Goal: Task Accomplishment & Management: Use online tool/utility

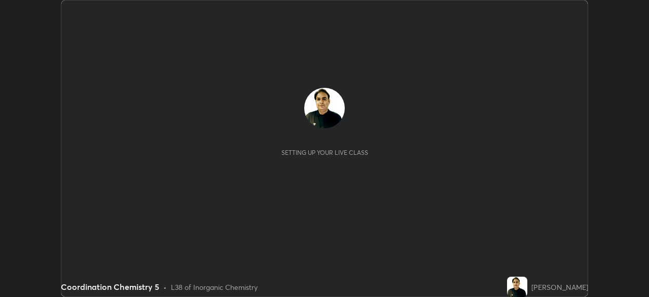
scroll to position [297, 649]
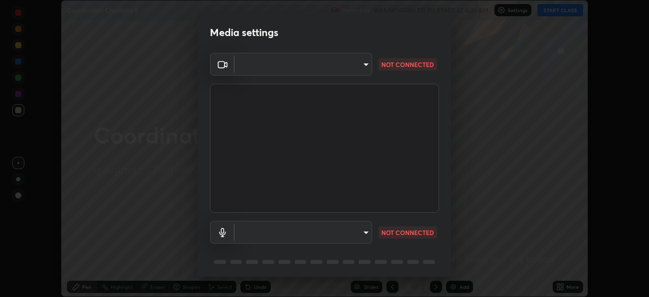
type input "85d16ec95aa84cac57c58139e5cfc4bfb0706547449b22b2f8fda69051d4463f"
type input "default"
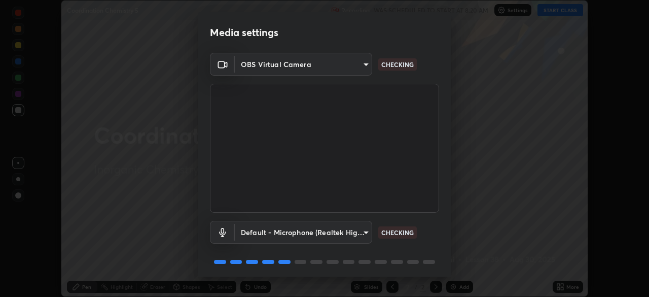
scroll to position [36, 0]
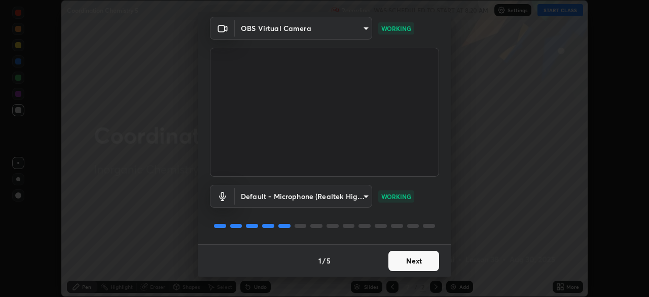
click at [423, 255] on button "Next" at bounding box center [414, 261] width 51 height 20
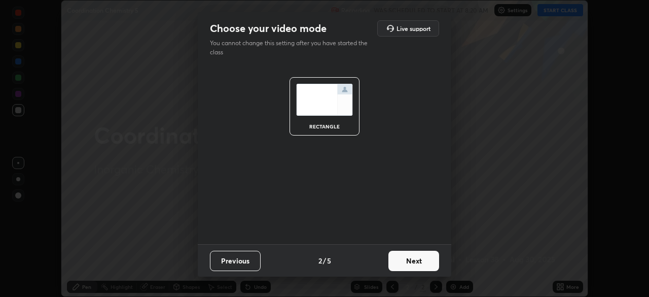
scroll to position [0, 0]
click at [426, 260] on button "Next" at bounding box center [414, 261] width 51 height 20
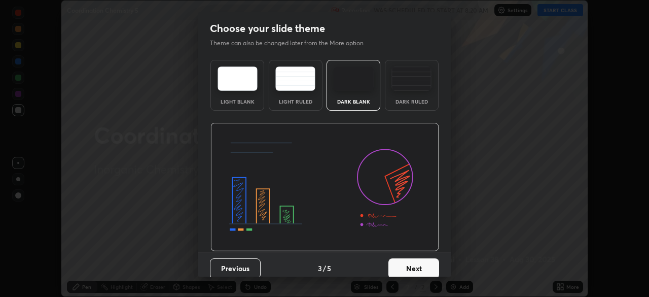
click at [427, 266] on button "Next" at bounding box center [414, 268] width 51 height 20
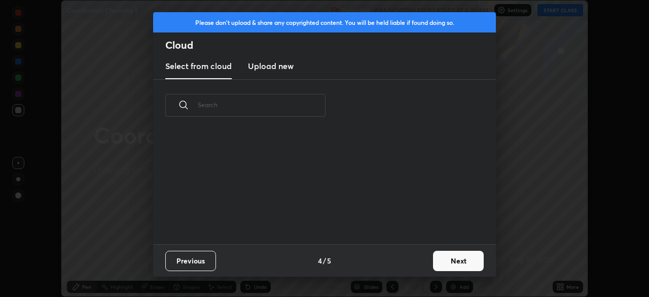
click at [443, 257] on button "Next" at bounding box center [458, 261] width 51 height 20
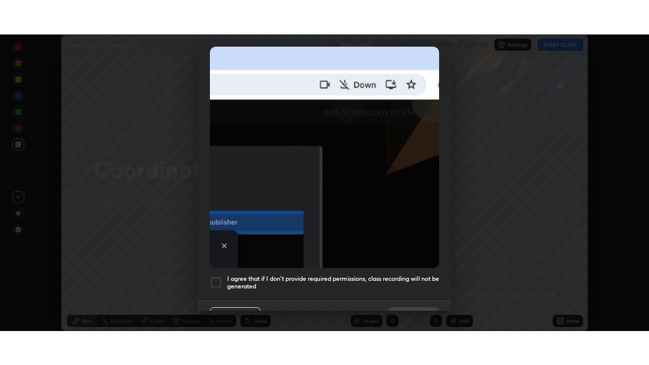
scroll to position [243, 0]
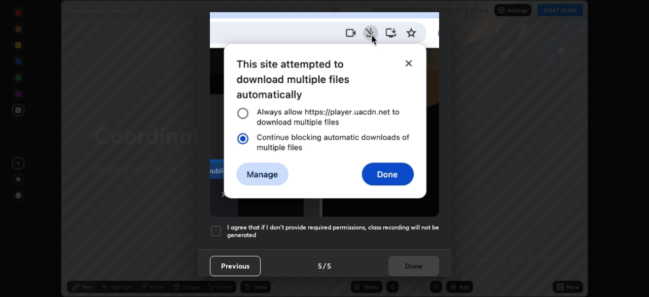
click at [220, 225] on div at bounding box center [216, 231] width 12 height 12
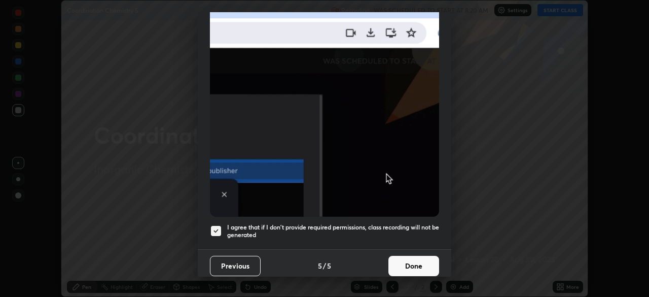
click at [425, 256] on button "Done" at bounding box center [414, 266] width 51 height 20
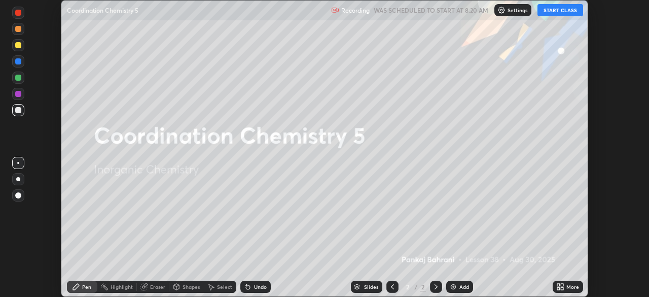
click at [565, 282] on div "More" at bounding box center [568, 287] width 30 height 12
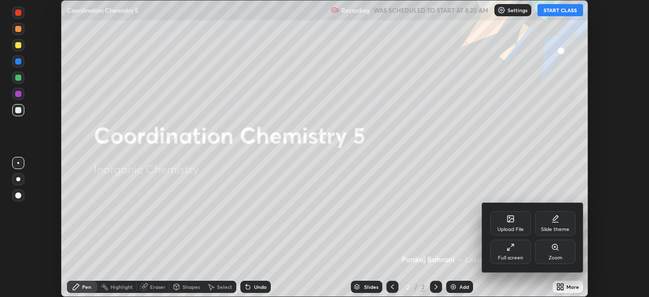
click at [522, 245] on div "Full screen" at bounding box center [511, 251] width 41 height 24
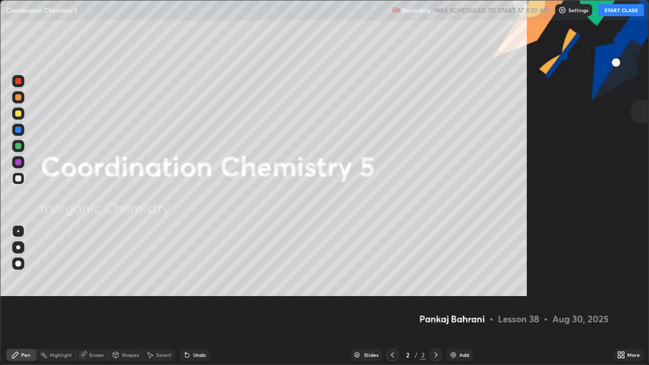
scroll to position [365, 649]
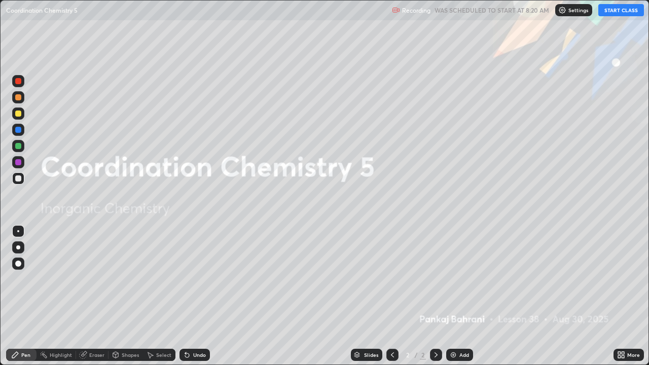
click at [627, 9] on button "START CLASS" at bounding box center [622, 10] width 46 height 12
click at [630, 296] on div "More" at bounding box center [629, 355] width 30 height 12
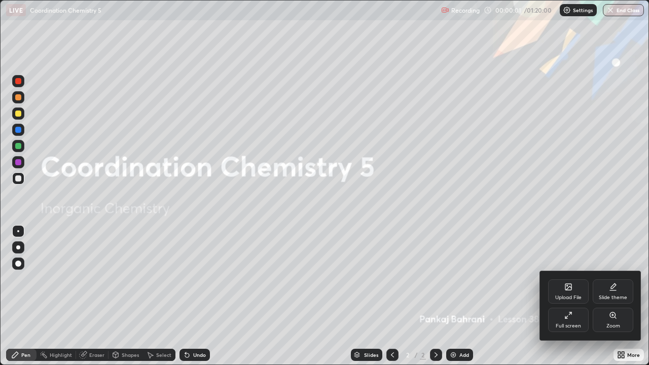
click at [618, 296] on div "Zoom" at bounding box center [613, 320] width 41 height 24
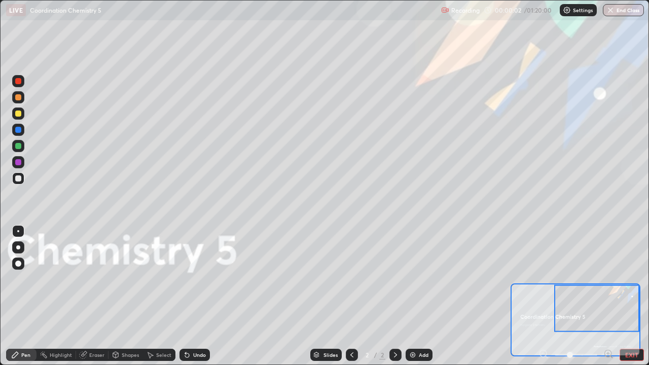
click at [636, 296] on button "EXIT" at bounding box center [632, 355] width 24 height 12
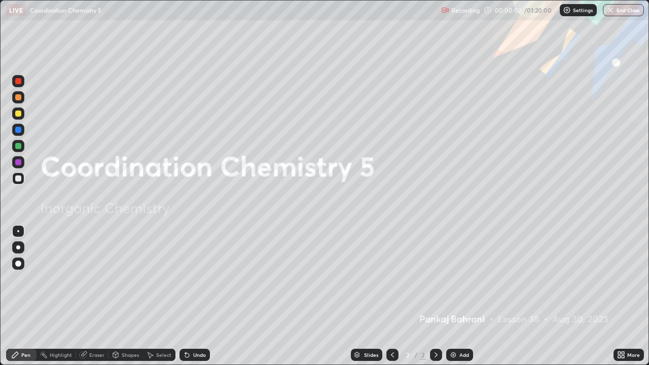
click at [630, 296] on div "More" at bounding box center [634, 355] width 13 height 5
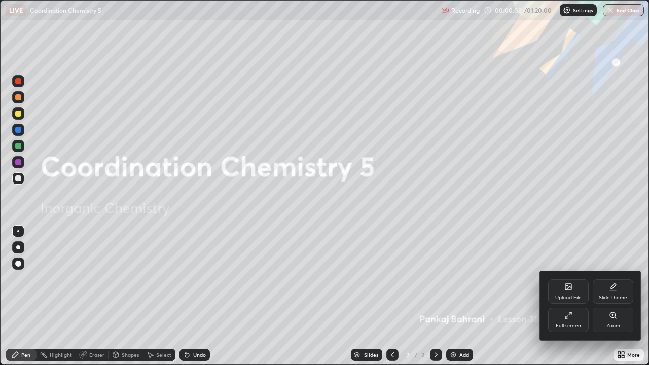
click at [618, 288] on div "Slide theme" at bounding box center [613, 292] width 41 height 24
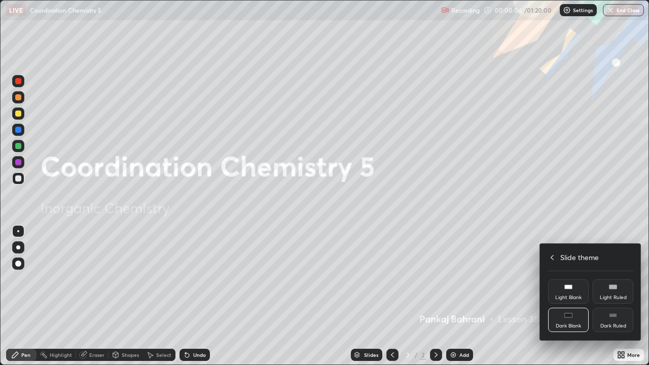
click at [624, 296] on div "Dark Ruled" at bounding box center [614, 326] width 26 height 5
click at [560, 259] on div "Slide theme" at bounding box center [590, 257] width 85 height 11
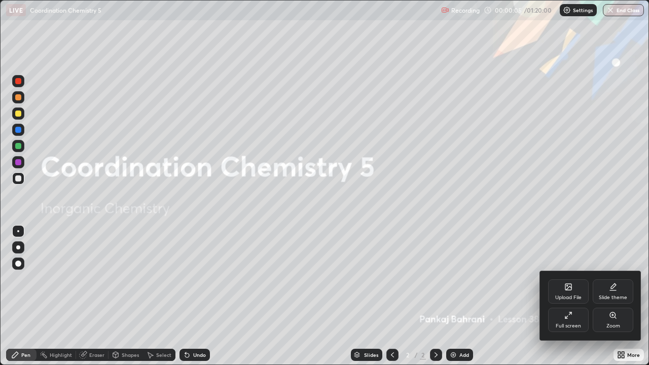
click at [564, 224] on div at bounding box center [324, 182] width 649 height 365
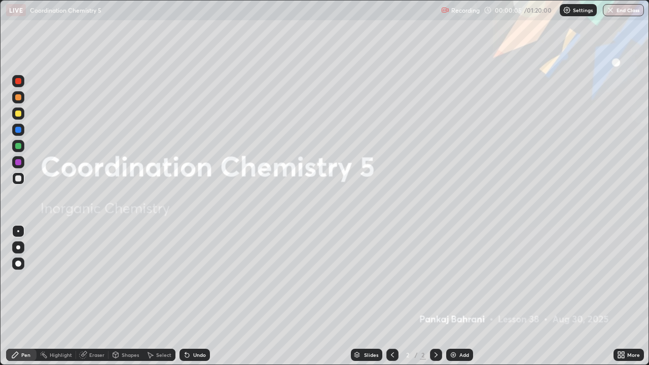
click at [468, 296] on div "Add" at bounding box center [465, 355] width 10 height 5
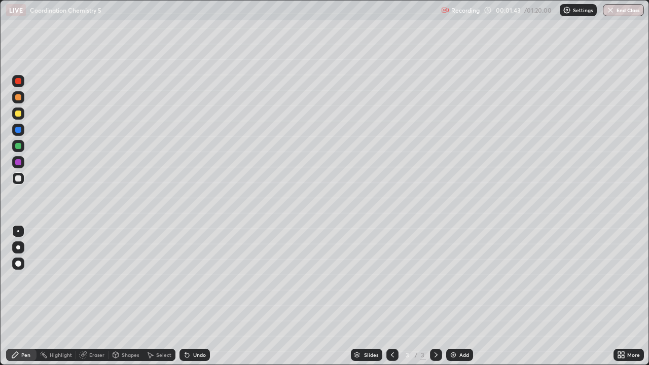
click at [22, 101] on div at bounding box center [18, 97] width 12 height 12
click at [460, 296] on div "Add" at bounding box center [465, 355] width 10 height 5
click at [19, 116] on div at bounding box center [18, 114] width 6 height 6
click at [19, 114] on div at bounding box center [18, 114] width 6 height 6
click at [22, 179] on div at bounding box center [18, 178] width 12 height 12
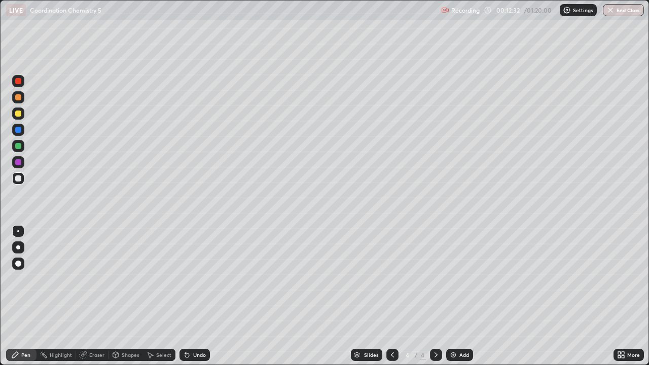
click at [22, 101] on div at bounding box center [18, 97] width 12 height 12
click at [451, 296] on img at bounding box center [453, 355] width 8 height 8
click at [392, 296] on icon at bounding box center [393, 355] width 8 height 8
click at [202, 296] on div "Undo" at bounding box center [199, 355] width 13 height 5
click at [23, 179] on div at bounding box center [18, 178] width 12 height 12
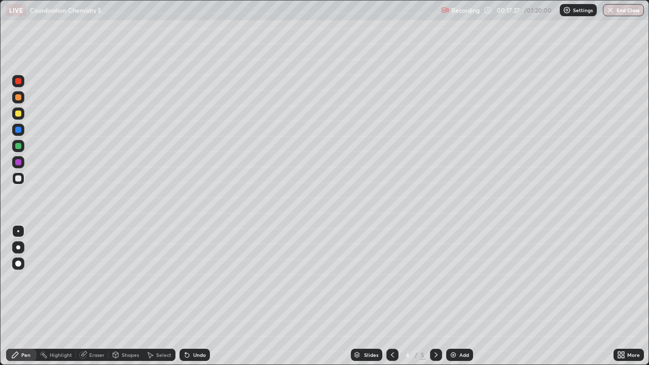
click at [392, 296] on icon at bounding box center [393, 355] width 8 height 8
click at [435, 296] on icon at bounding box center [436, 355] width 8 height 8
click at [392, 296] on icon at bounding box center [393, 355] width 8 height 8
click at [430, 296] on div at bounding box center [436, 355] width 12 height 12
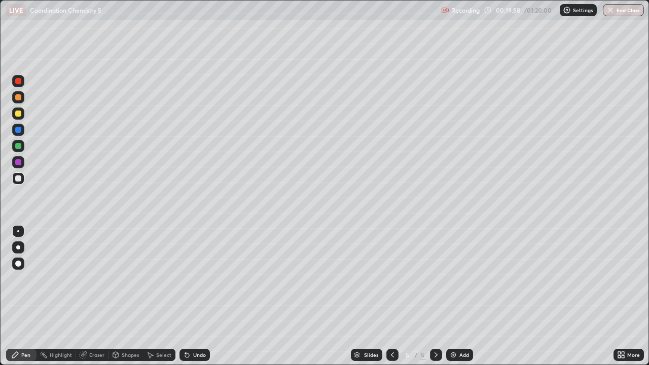
click at [392, 296] on div at bounding box center [393, 355] width 12 height 12
click at [435, 296] on icon at bounding box center [436, 355] width 8 height 8
click at [456, 296] on img at bounding box center [453, 355] width 8 height 8
click at [392, 296] on icon at bounding box center [393, 355] width 8 height 8
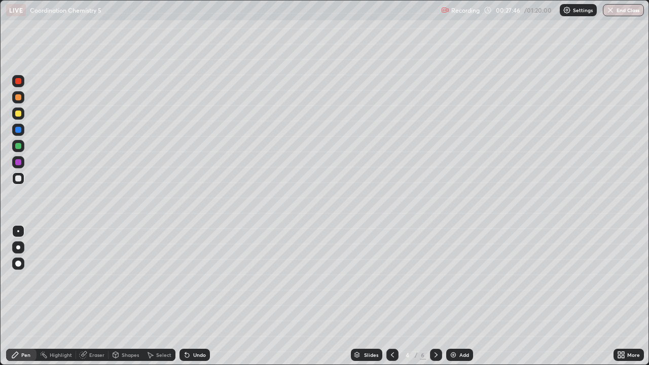
click at [436, 296] on icon at bounding box center [436, 355] width 8 height 8
click at [392, 296] on icon at bounding box center [393, 355] width 8 height 8
click at [435, 296] on icon at bounding box center [436, 355] width 8 height 8
click at [430, 296] on div at bounding box center [436, 355] width 12 height 12
click at [387, 296] on div at bounding box center [393, 355] width 12 height 12
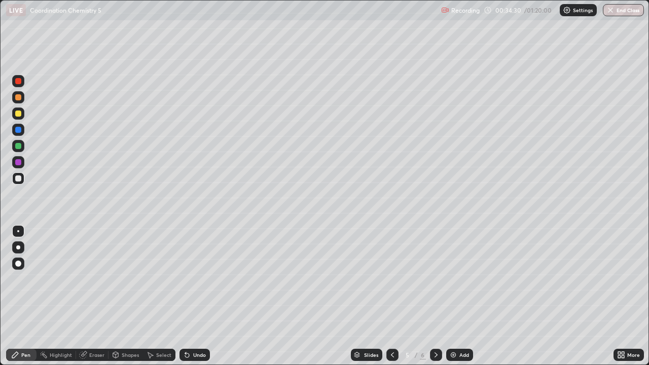
click at [387, 296] on div at bounding box center [393, 355] width 12 height 12
click at [392, 296] on icon at bounding box center [393, 355] width 8 height 8
click at [440, 296] on div at bounding box center [436, 355] width 12 height 12
click at [436, 296] on icon at bounding box center [436, 355] width 8 height 8
click at [22, 117] on div at bounding box center [18, 114] width 12 height 12
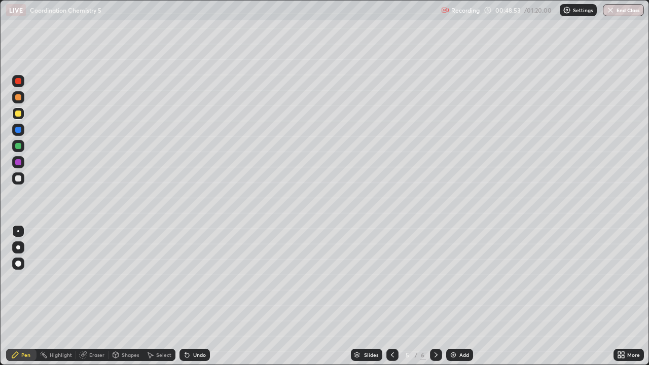
click at [619, 296] on icon at bounding box center [619, 353] width 3 height 3
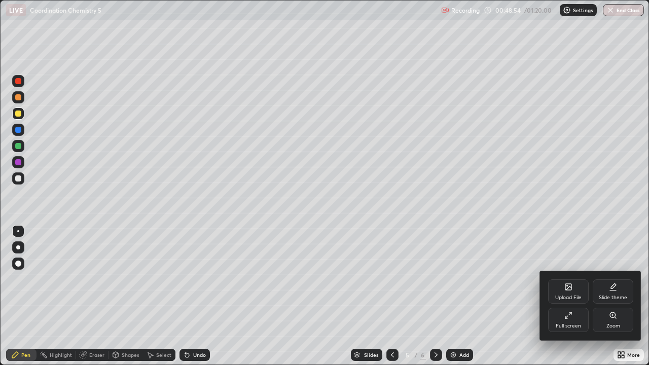
click at [576, 289] on div "Upload File" at bounding box center [568, 292] width 41 height 24
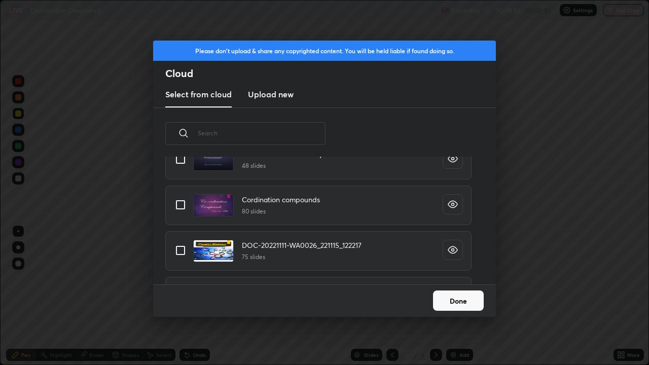
scroll to position [144, 0]
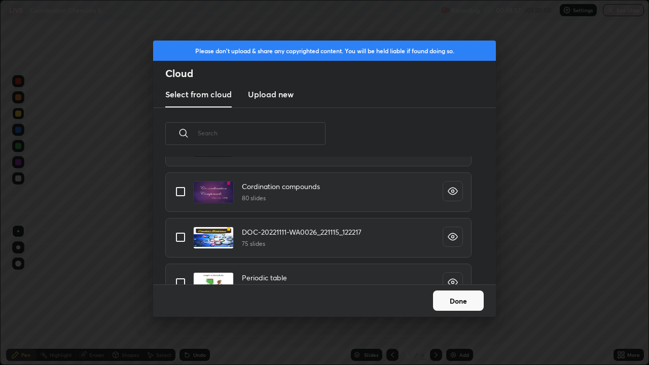
click at [279, 133] on input "text" at bounding box center [262, 133] width 128 height 43
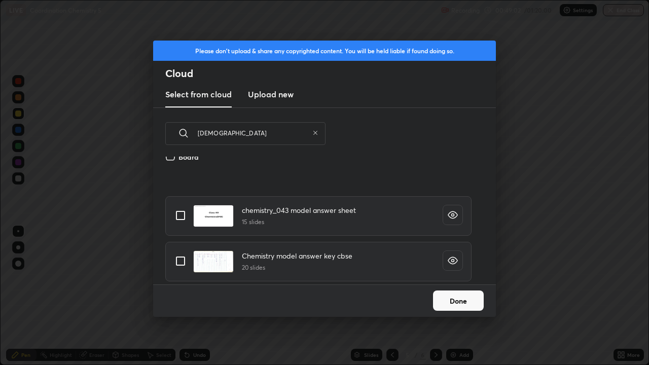
scroll to position [0, 0]
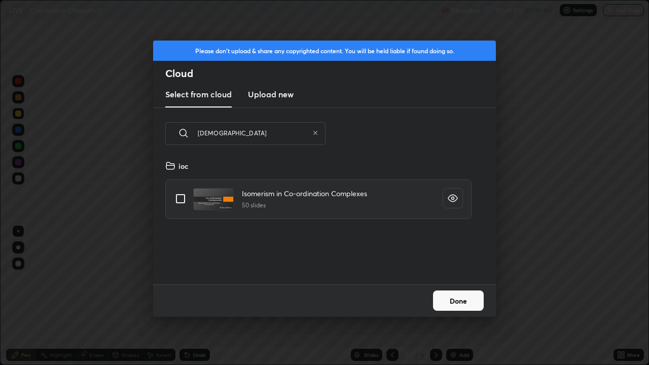
type input "[DEMOGRAPHIC_DATA]"
click at [181, 200] on input "grid" at bounding box center [180, 198] width 21 height 21
checkbox input "true"
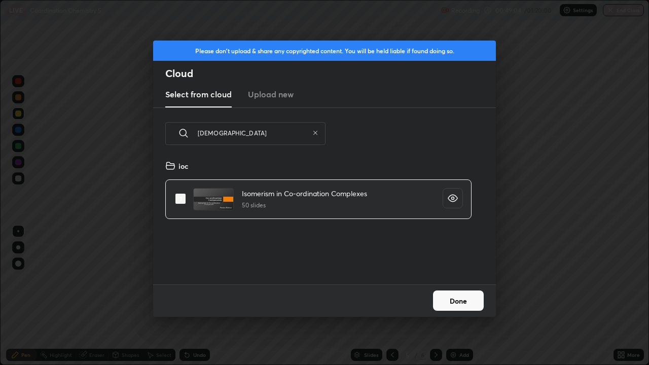
click at [470, 296] on div "Please don't upload & share any copyrighted content. You will be held liable if…" at bounding box center [324, 182] width 649 height 365
click at [476, 296] on button "Done" at bounding box center [458, 301] width 51 height 20
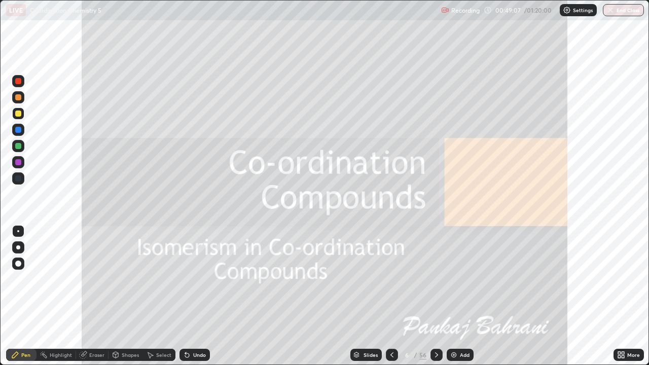
click at [368, 296] on div "Slides" at bounding box center [366, 355] width 31 height 12
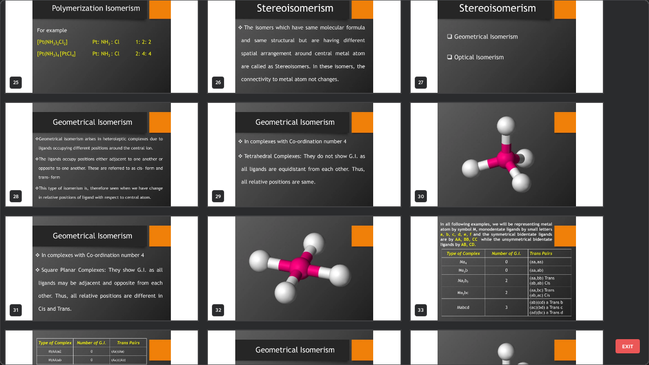
scroll to position [926, 0]
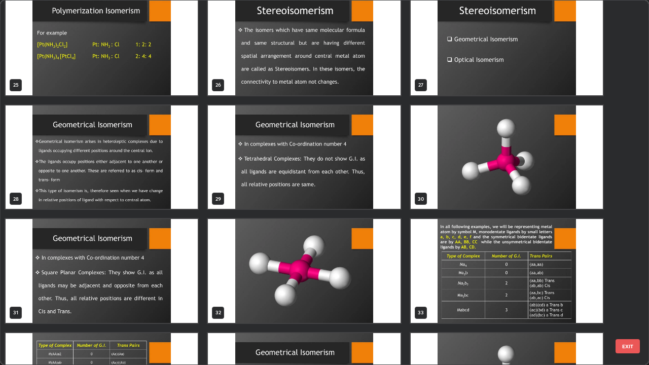
click at [505, 171] on img "grid" at bounding box center [507, 158] width 192 height 104
click at [507, 172] on img "grid" at bounding box center [507, 158] width 192 height 104
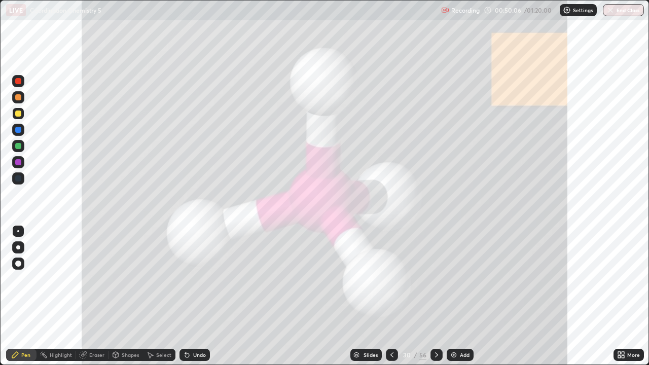
click at [435, 296] on icon at bounding box center [437, 355] width 8 height 8
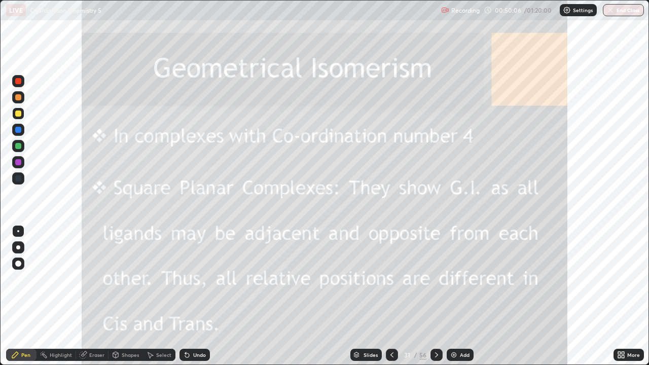
click at [436, 296] on icon at bounding box center [437, 355] width 8 height 8
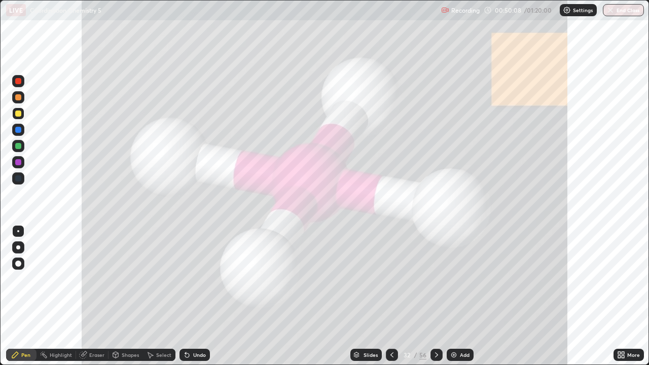
click at [435, 296] on icon at bounding box center [437, 355] width 8 height 8
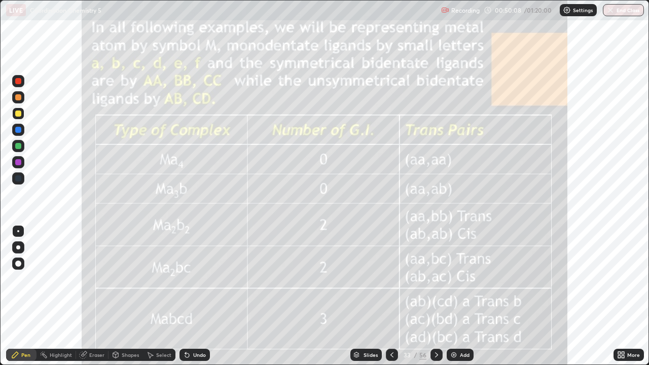
click at [436, 296] on icon at bounding box center [437, 355] width 8 height 8
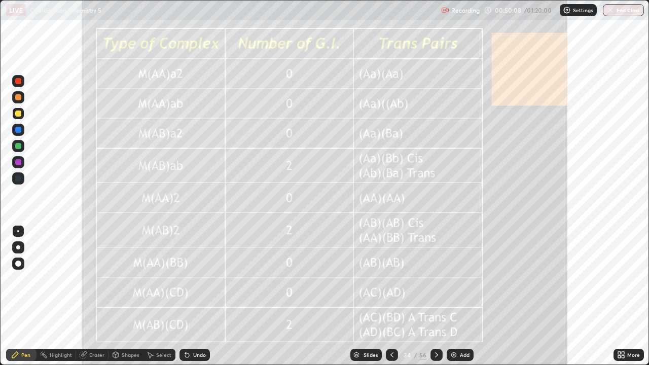
click at [440, 296] on div at bounding box center [437, 355] width 12 height 20
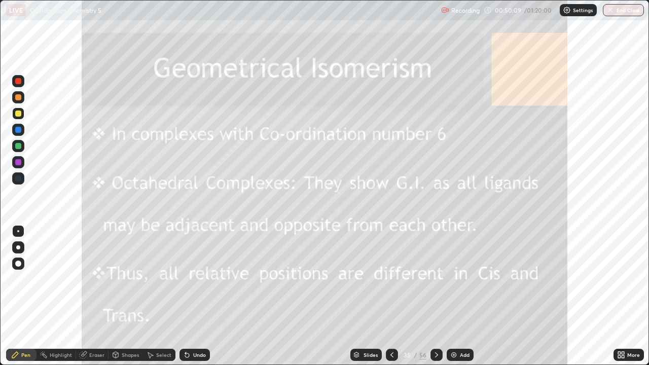
click at [431, 296] on div at bounding box center [437, 355] width 12 height 12
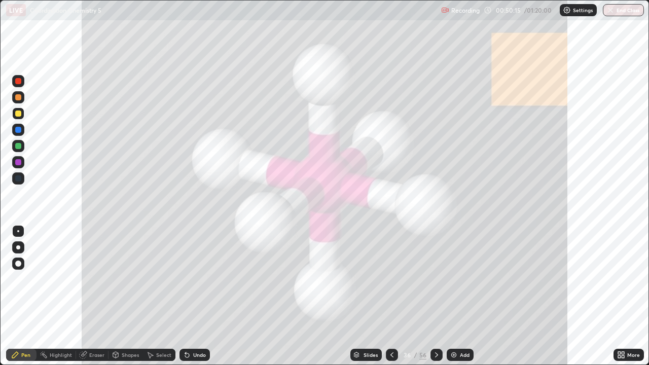
click at [23, 113] on div at bounding box center [18, 114] width 12 height 12
click at [364, 296] on div "Slides" at bounding box center [371, 355] width 14 height 5
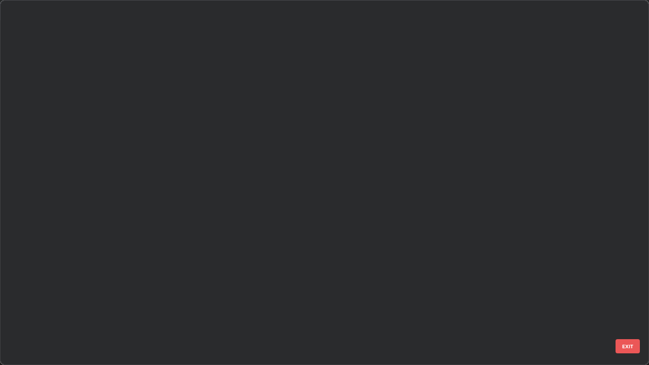
scroll to position [0, 0]
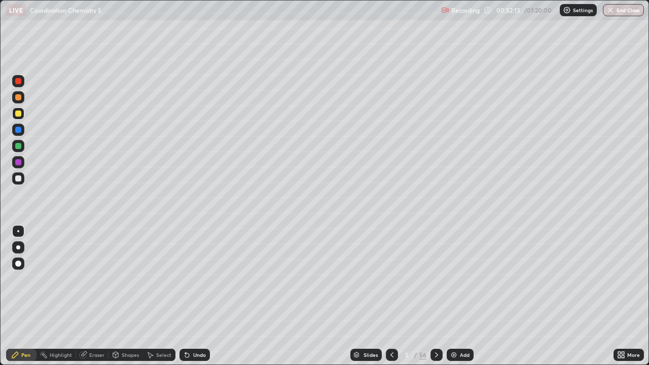
click at [437, 296] on icon at bounding box center [437, 355] width 8 height 8
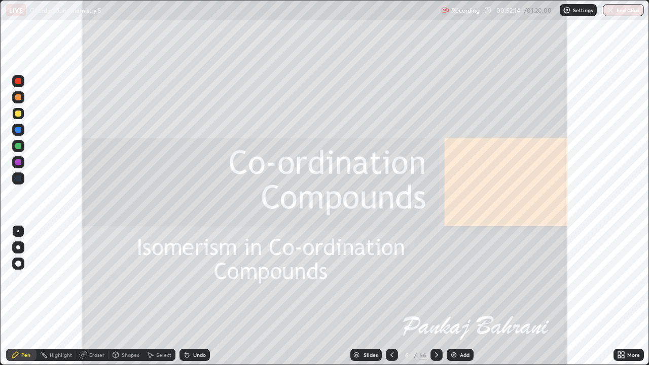
click at [391, 296] on icon at bounding box center [392, 355] width 8 height 8
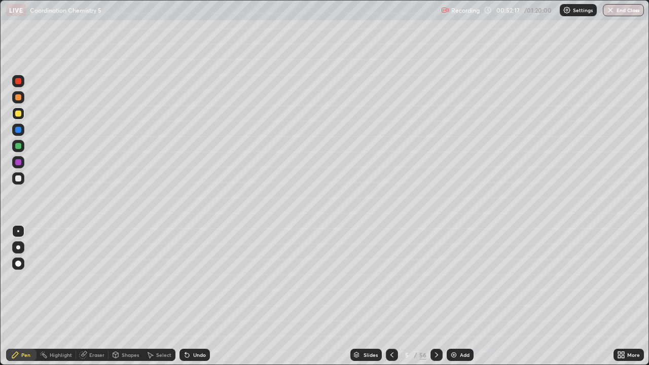
click at [371, 296] on div "Slides" at bounding box center [371, 355] width 14 height 5
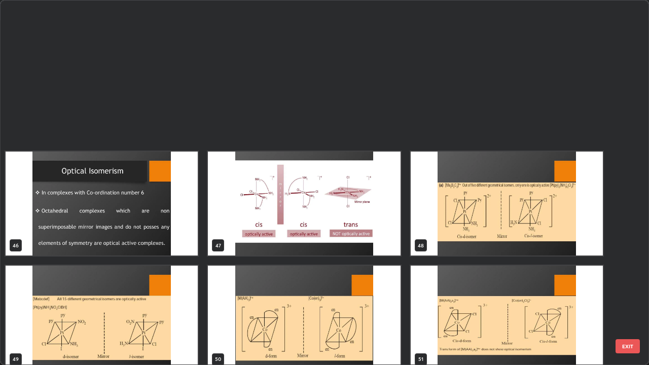
scroll to position [1801, 0]
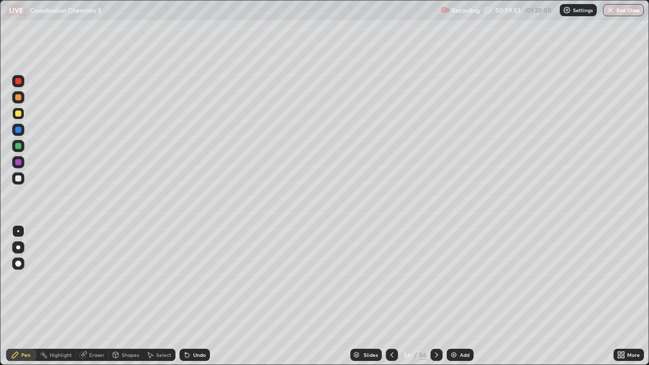
click at [467, 296] on div "Add" at bounding box center [465, 355] width 10 height 5
click at [19, 179] on div at bounding box center [18, 179] width 6 height 6
click at [196, 296] on div "Undo" at bounding box center [199, 355] width 13 height 5
click at [193, 296] on div "Undo" at bounding box center [199, 355] width 13 height 5
click at [194, 296] on div "Undo" at bounding box center [199, 355] width 13 height 5
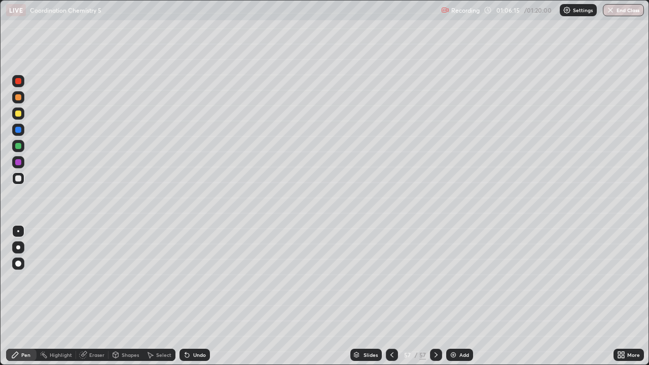
click at [449, 296] on img at bounding box center [453, 355] width 8 height 8
click at [20, 114] on div at bounding box center [18, 114] width 6 height 6
click at [102, 296] on div "Eraser" at bounding box center [96, 355] width 15 height 5
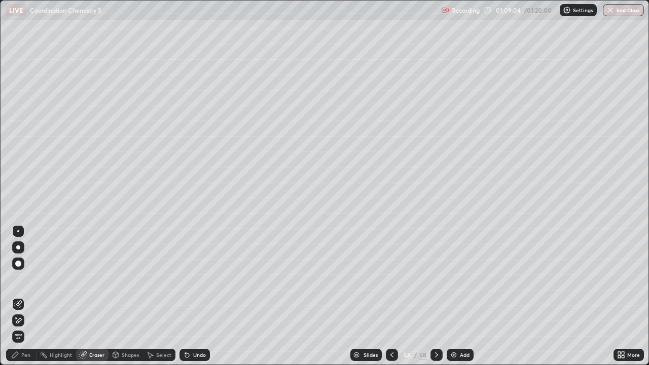
click at [32, 296] on div "Pen" at bounding box center [21, 355] width 30 height 12
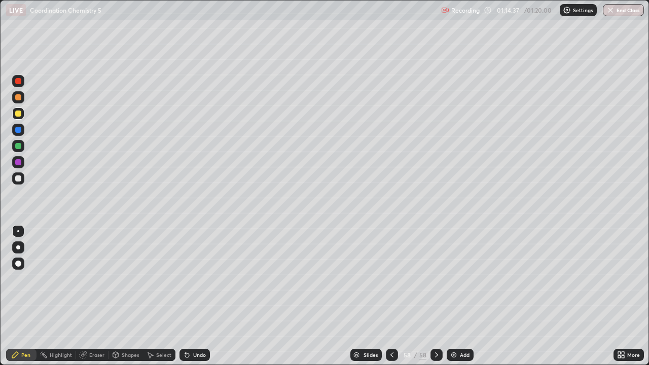
click at [628, 11] on button "End Class" at bounding box center [623, 10] width 41 height 12
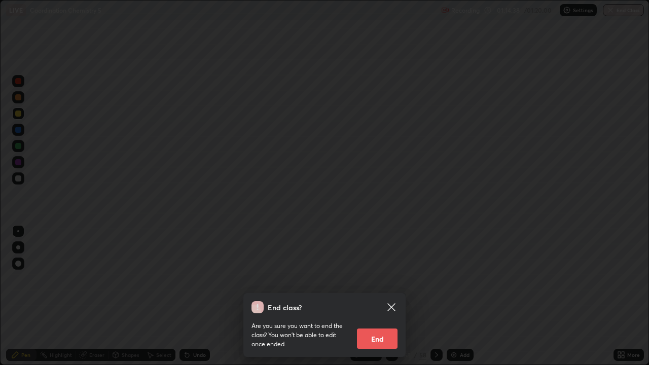
click at [395, 296] on icon at bounding box center [392, 307] width 12 height 12
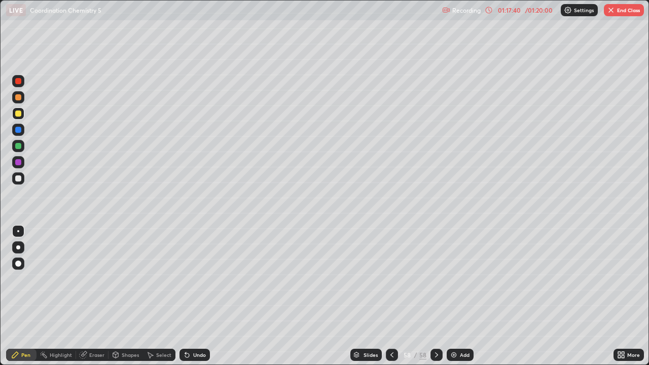
click at [629, 13] on button "End Class" at bounding box center [624, 10] width 40 height 12
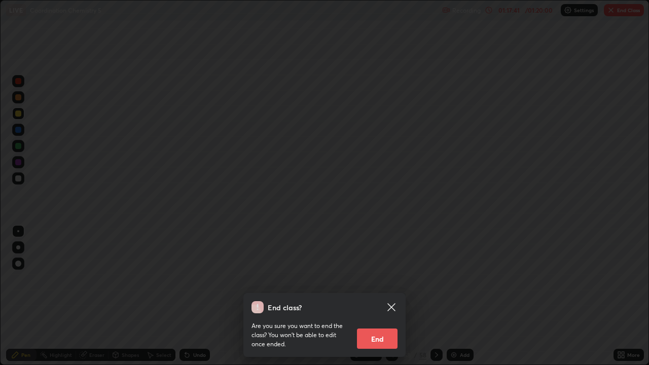
click at [384, 296] on button "End" at bounding box center [377, 339] width 41 height 20
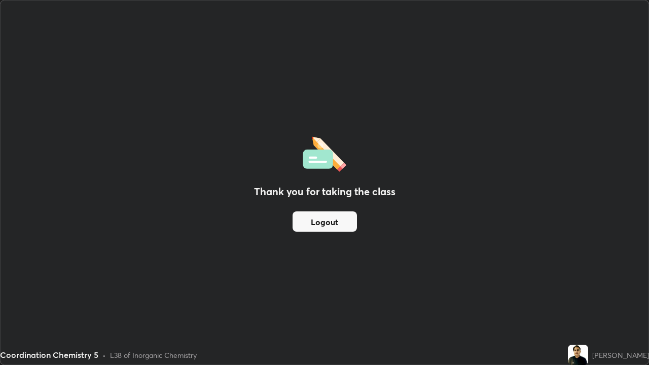
click at [335, 227] on button "Logout" at bounding box center [325, 222] width 64 height 20
click at [326, 226] on button "Logout" at bounding box center [325, 222] width 64 height 20
click at [328, 224] on button "Logout" at bounding box center [325, 222] width 64 height 20
